Goal: Task Accomplishment & Management: Manage account settings

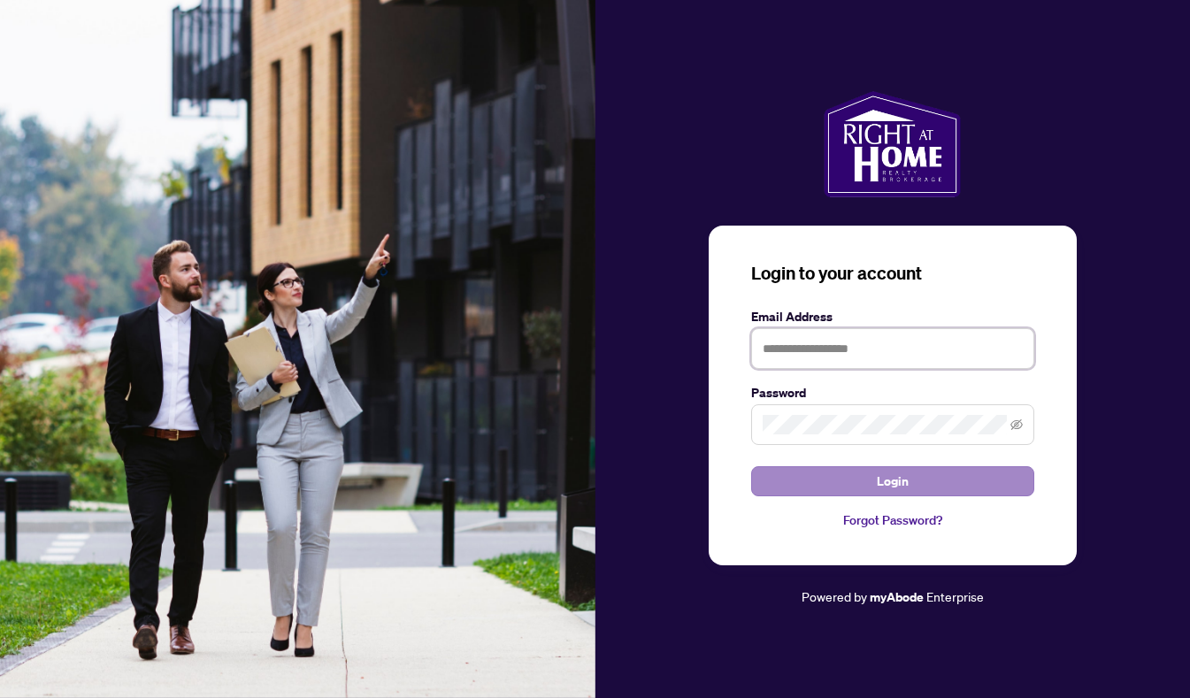
type input "**********"
click at [905, 481] on span "Login" at bounding box center [893, 481] width 32 height 28
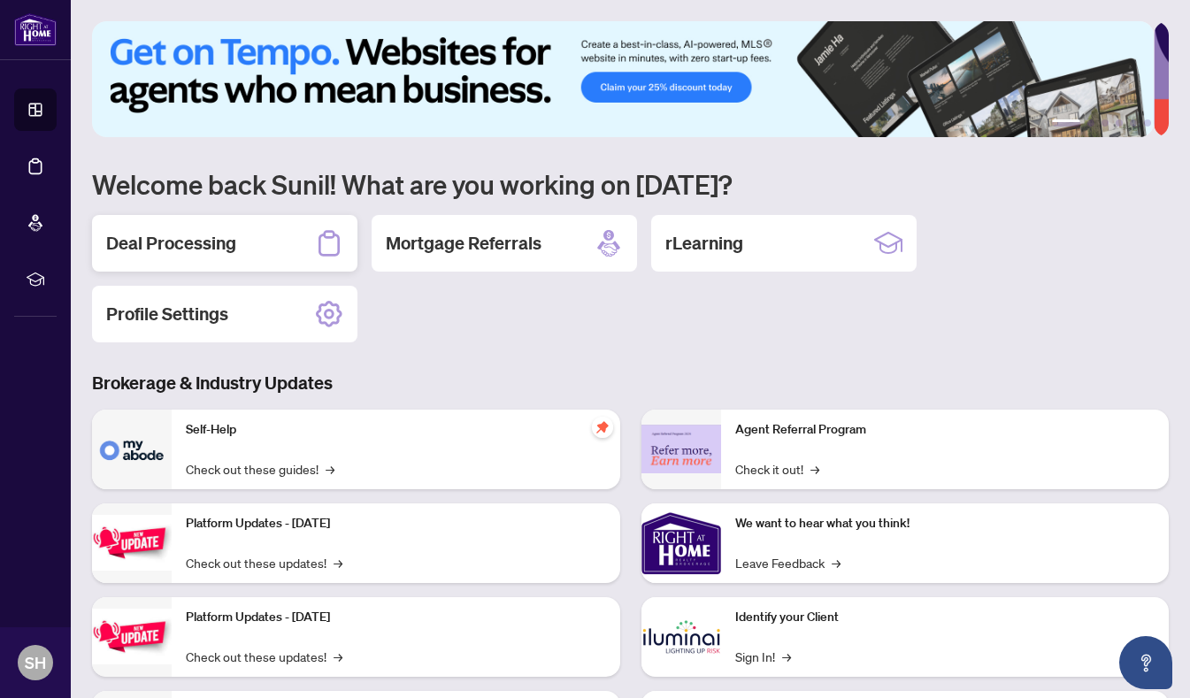
click at [198, 235] on h2 "Deal Processing" at bounding box center [171, 243] width 130 height 25
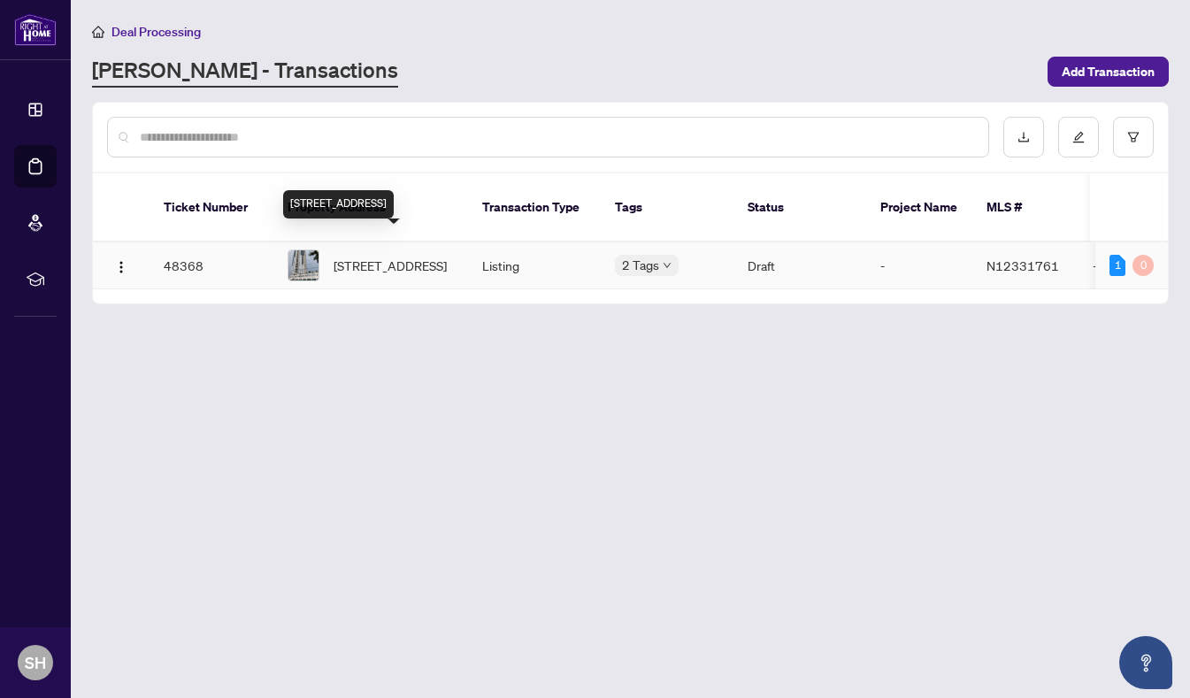
click at [377, 256] on span "[STREET_ADDRESS]" at bounding box center [390, 265] width 113 height 19
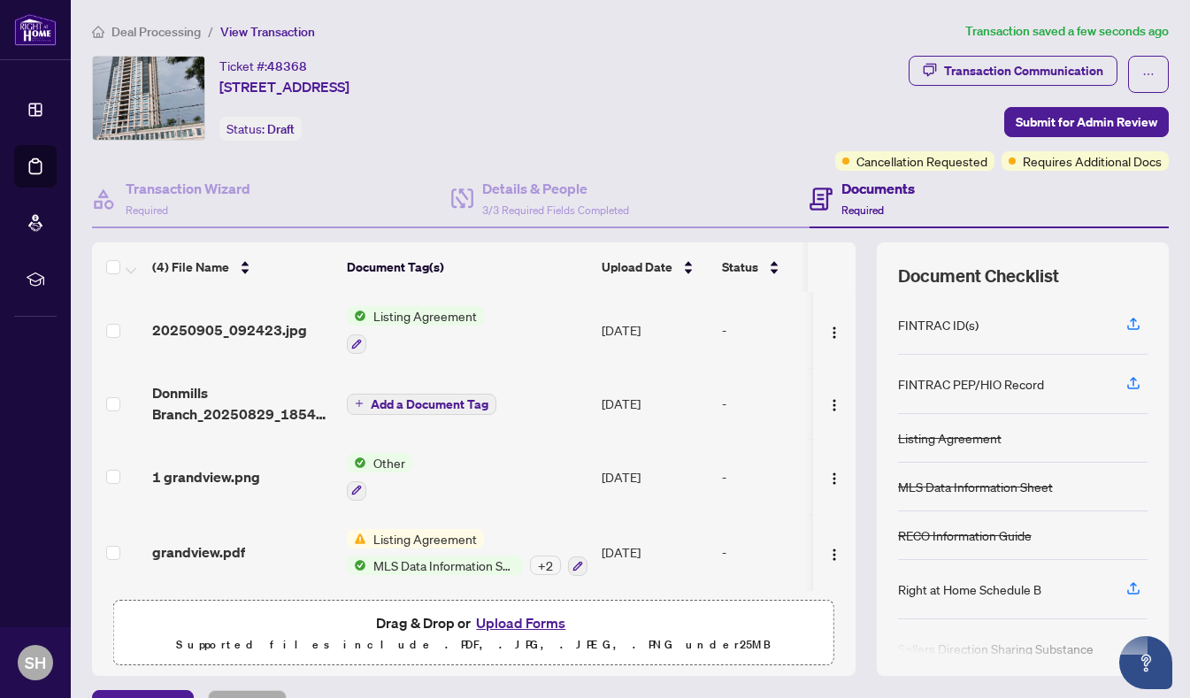
click at [427, 320] on span "Listing Agreement" at bounding box center [425, 315] width 118 height 19
click at [347, 306] on button "Listing Agreement" at bounding box center [415, 330] width 137 height 48
click at [502, 621] on button "Upload Forms" at bounding box center [521, 622] width 100 height 23
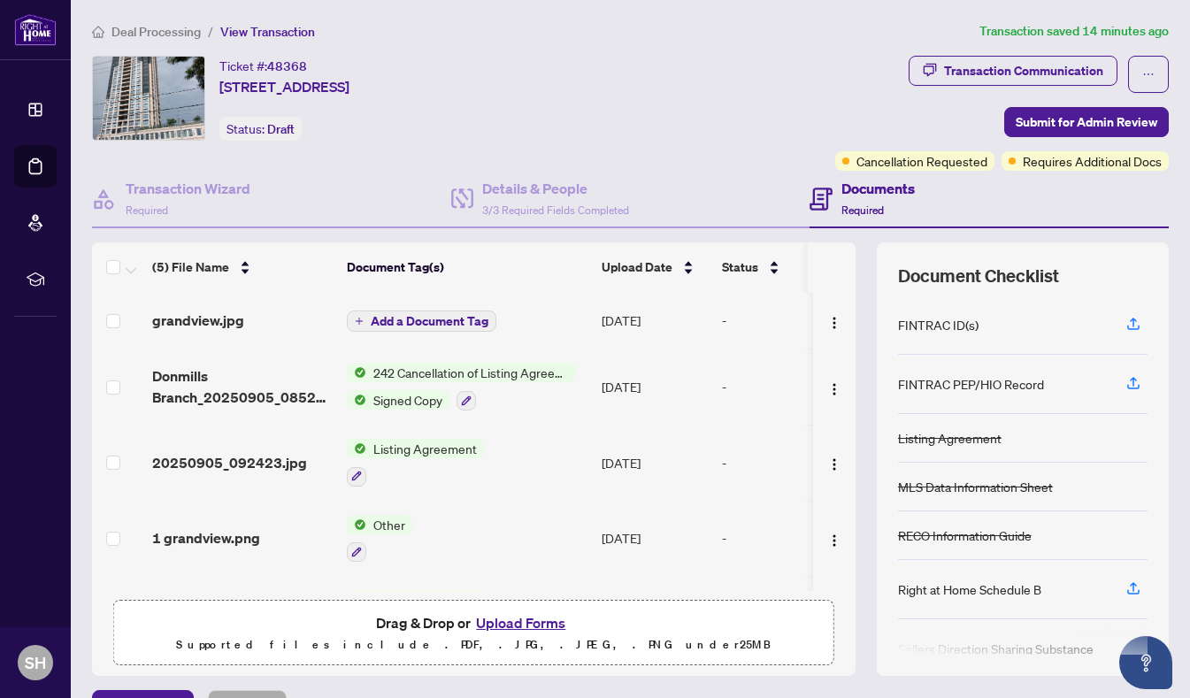
click at [471, 611] on button "Upload Forms" at bounding box center [521, 622] width 100 height 23
click at [526, 623] on button "Upload Forms" at bounding box center [521, 622] width 100 height 23
click at [500, 624] on button "Upload Forms" at bounding box center [521, 622] width 100 height 23
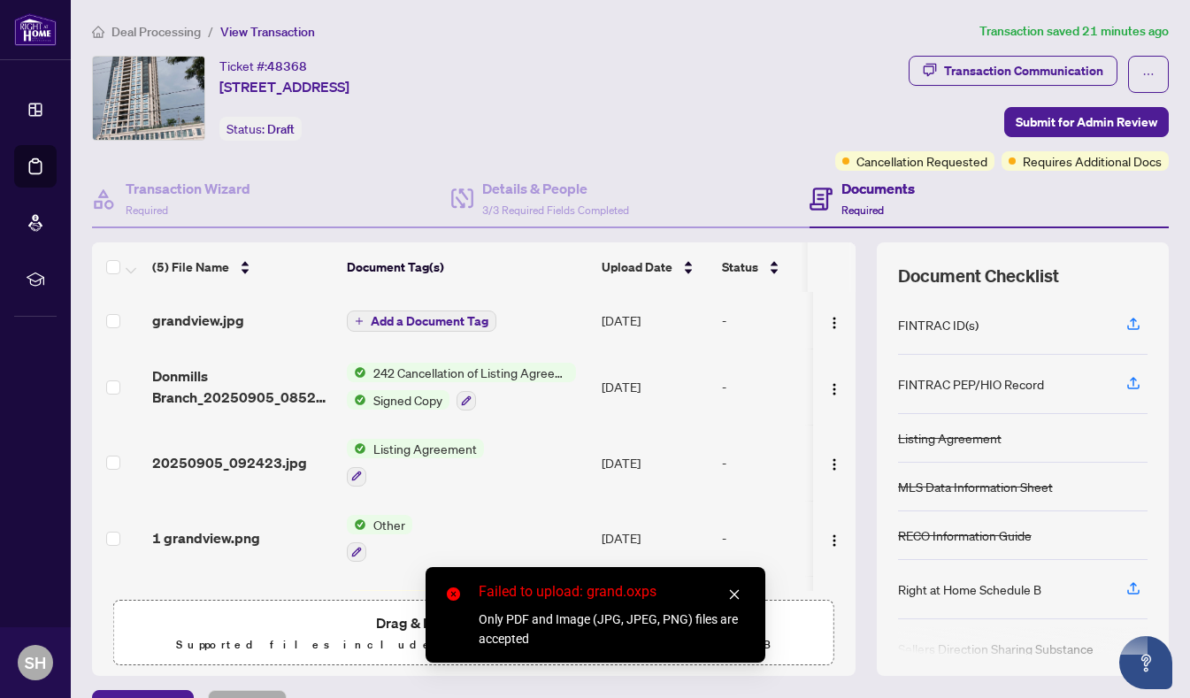
click at [735, 594] on icon "close" at bounding box center [734, 594] width 12 height 12
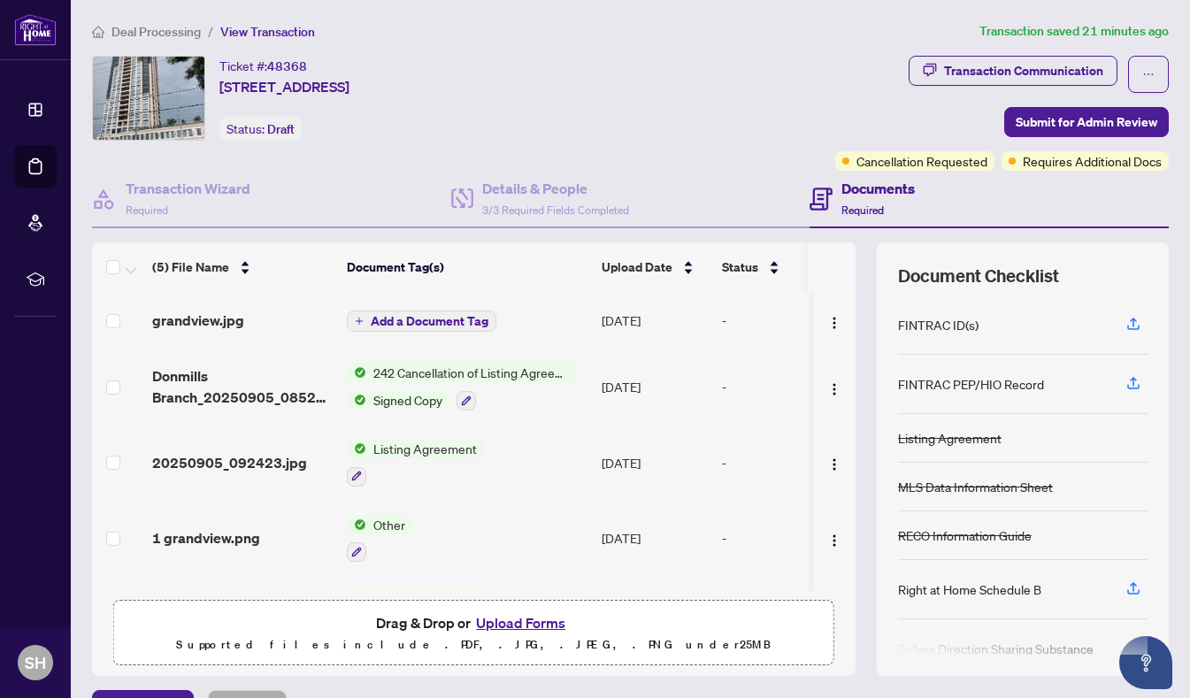
click at [529, 622] on button "Upload Forms" at bounding box center [521, 622] width 100 height 23
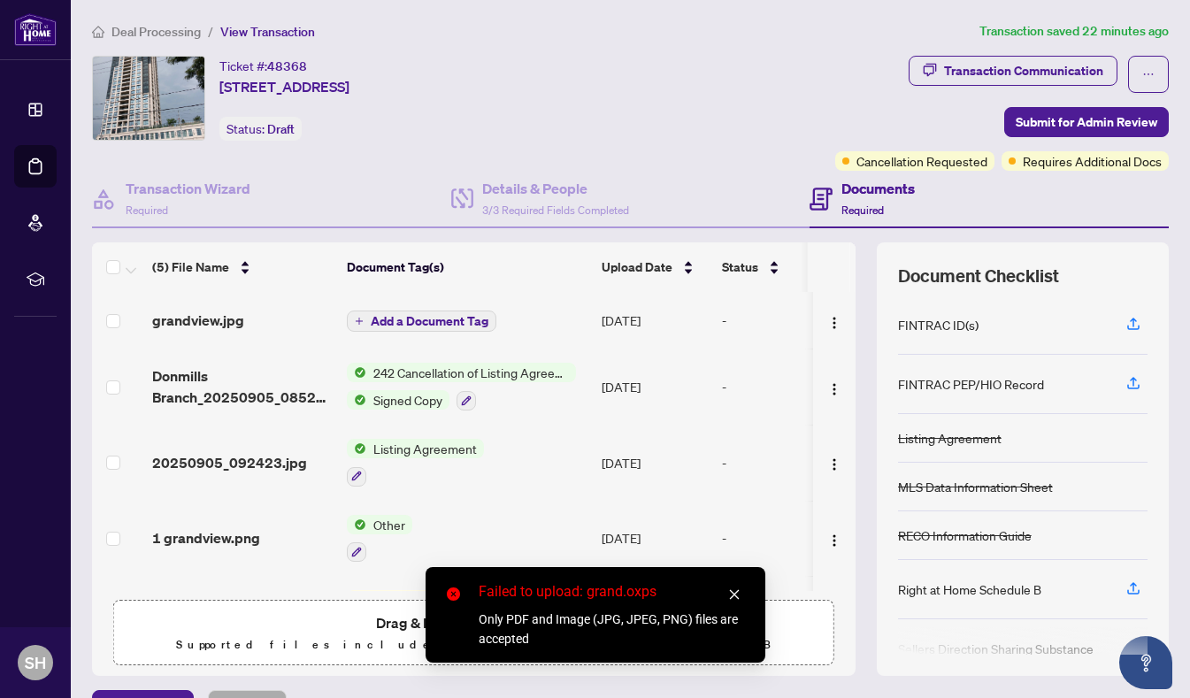
click at [734, 589] on icon "close" at bounding box center [734, 594] width 12 height 12
